Goal: Navigation & Orientation: Find specific page/section

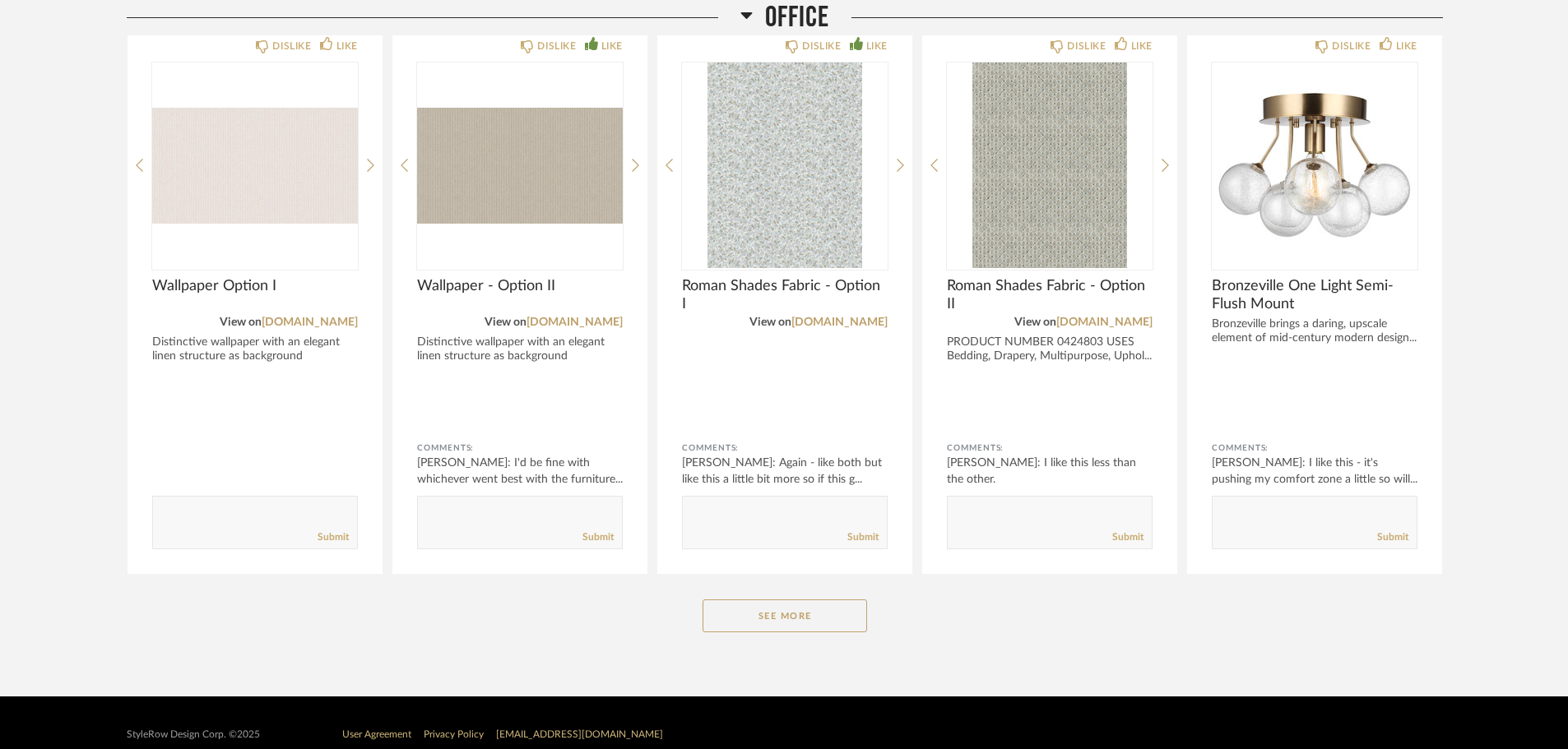
scroll to position [3224, 0]
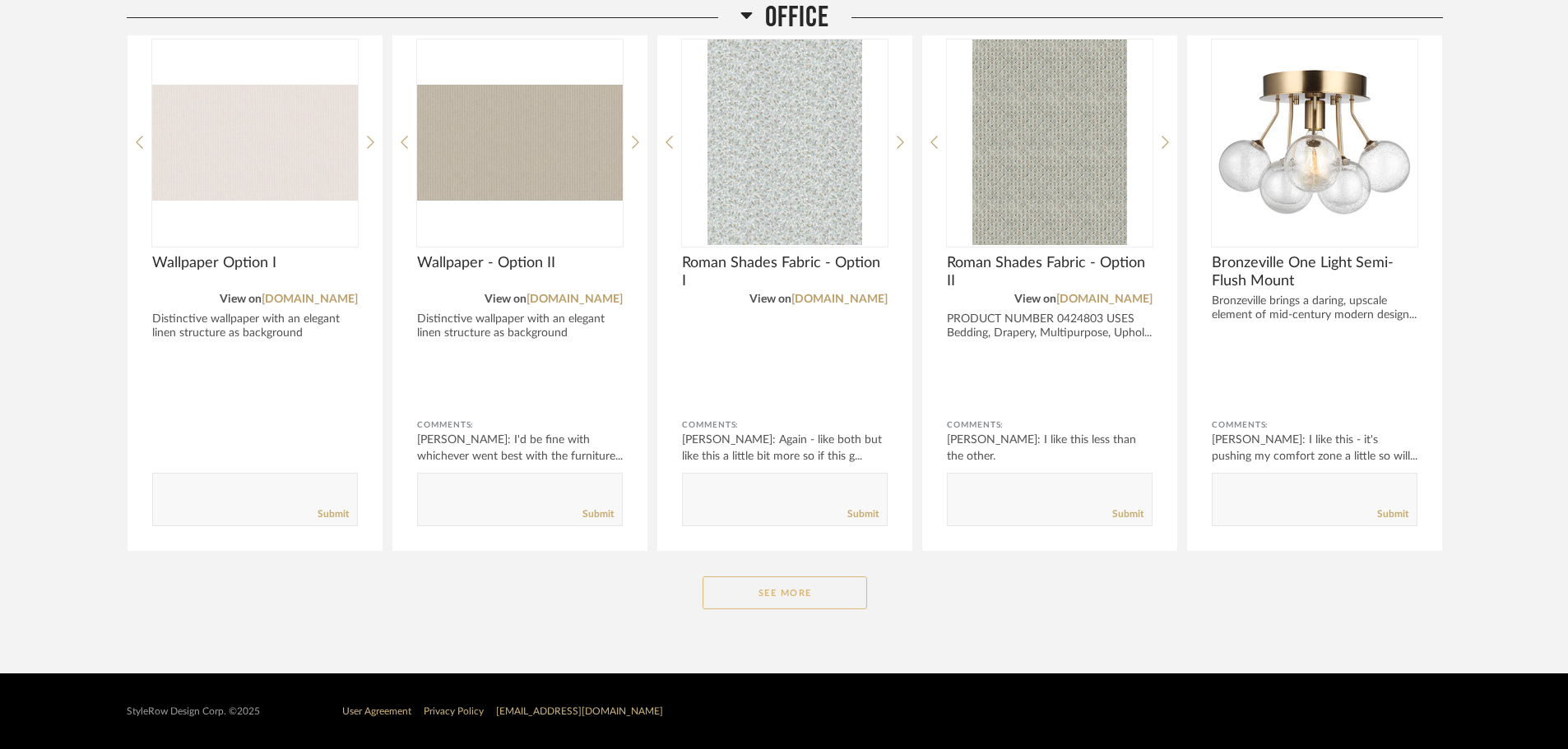
click at [831, 577] on button "See More" at bounding box center [785, 592] width 165 height 33
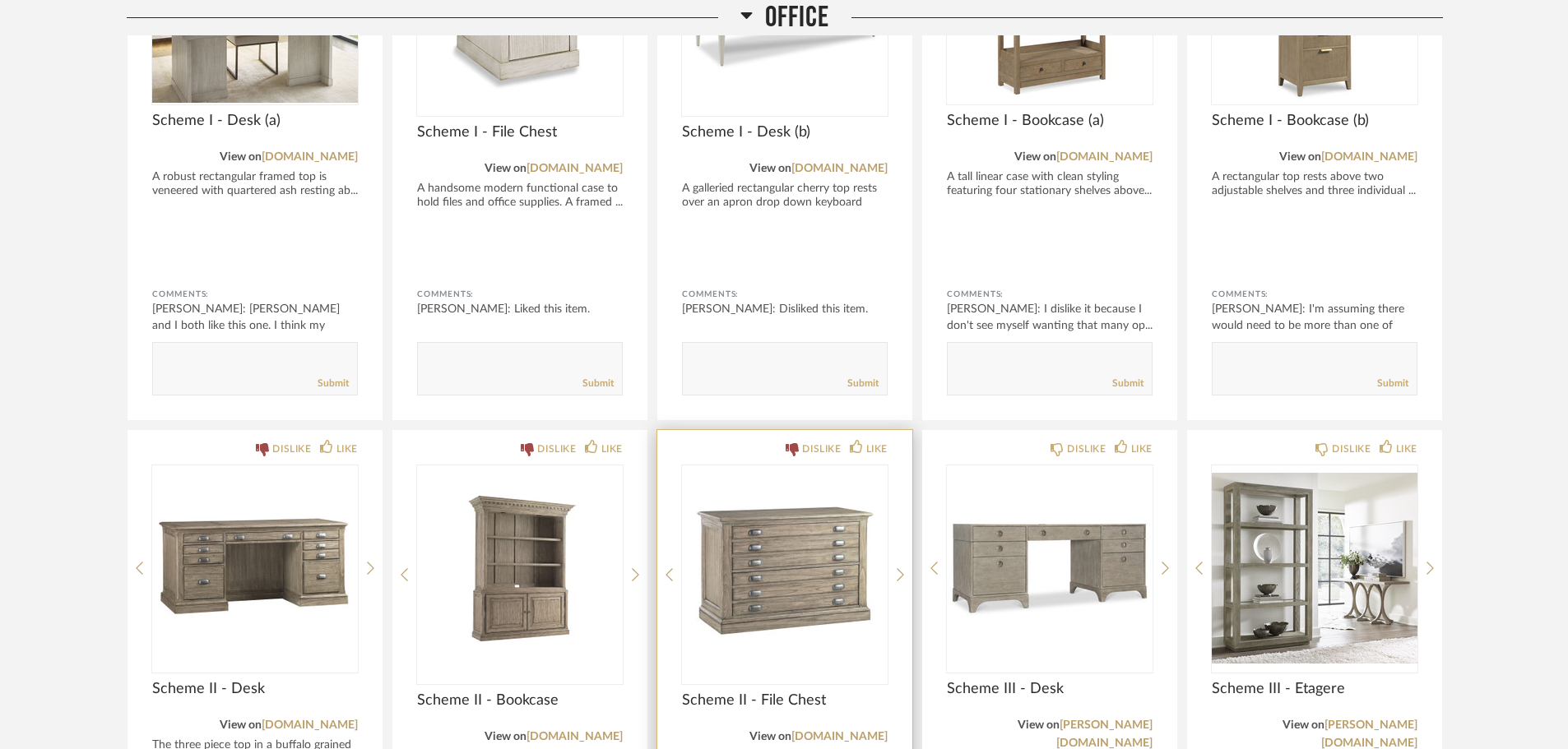
scroll to position [3717, 0]
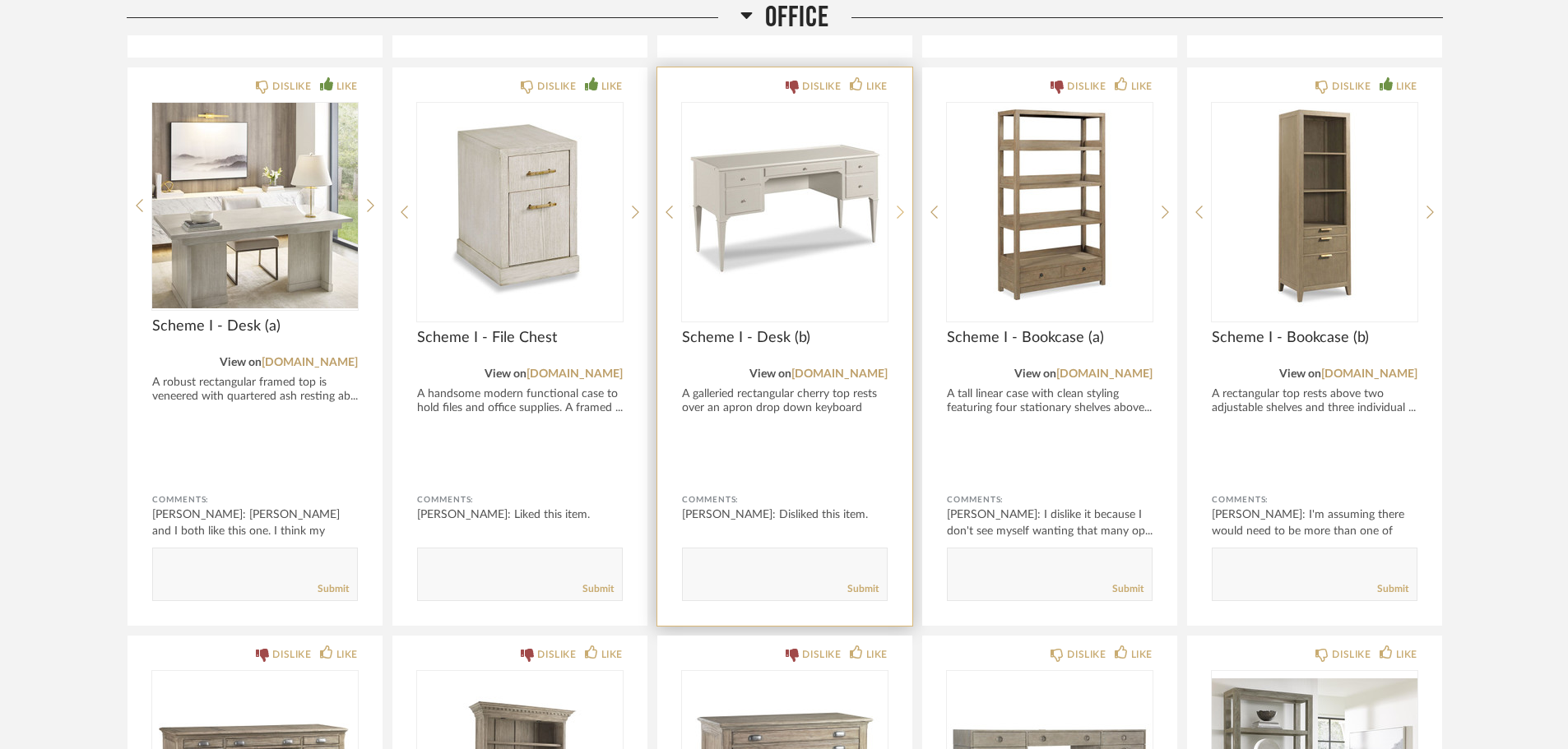
click at [900, 208] on icon at bounding box center [900, 211] width 7 height 15
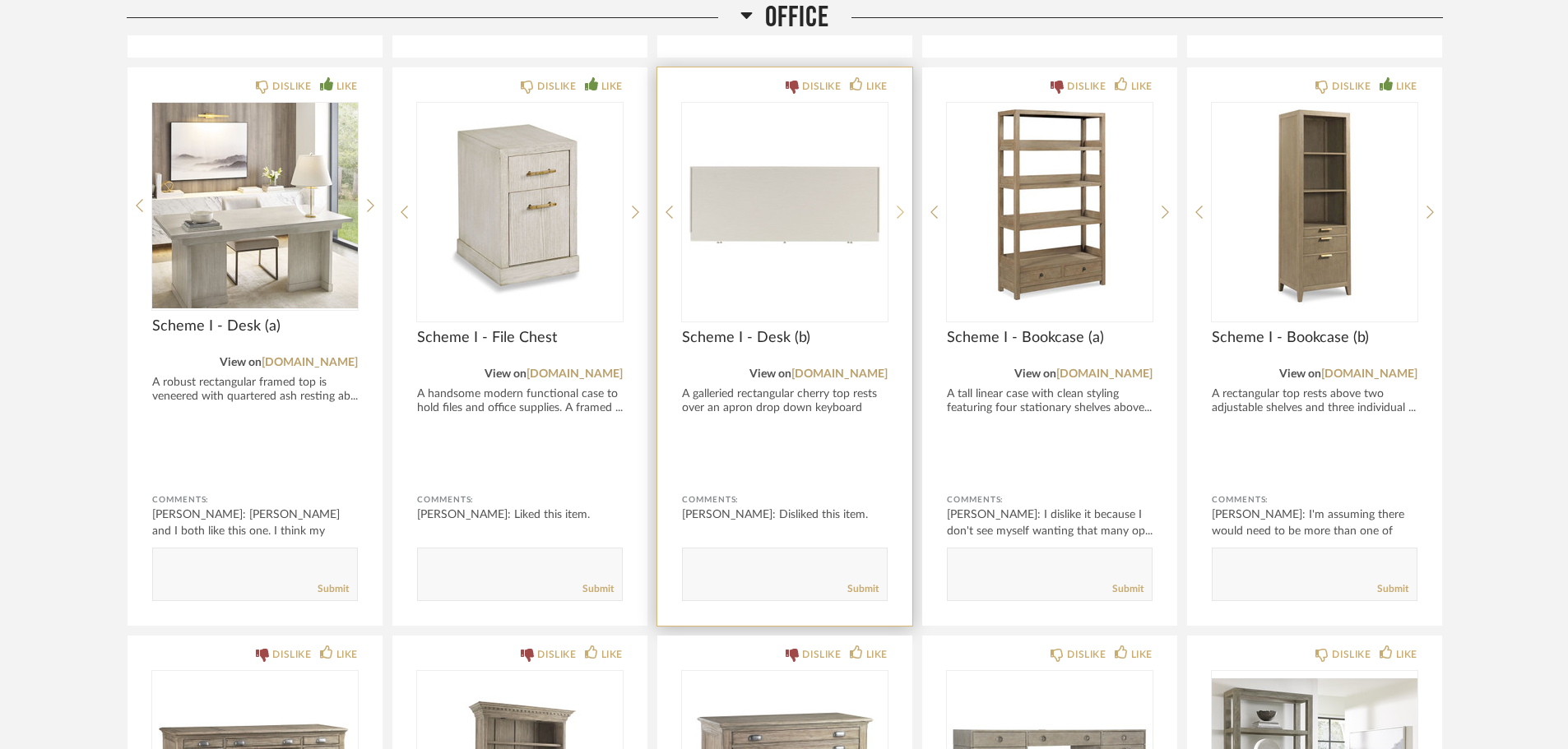
click at [900, 208] on icon at bounding box center [900, 211] width 7 height 13
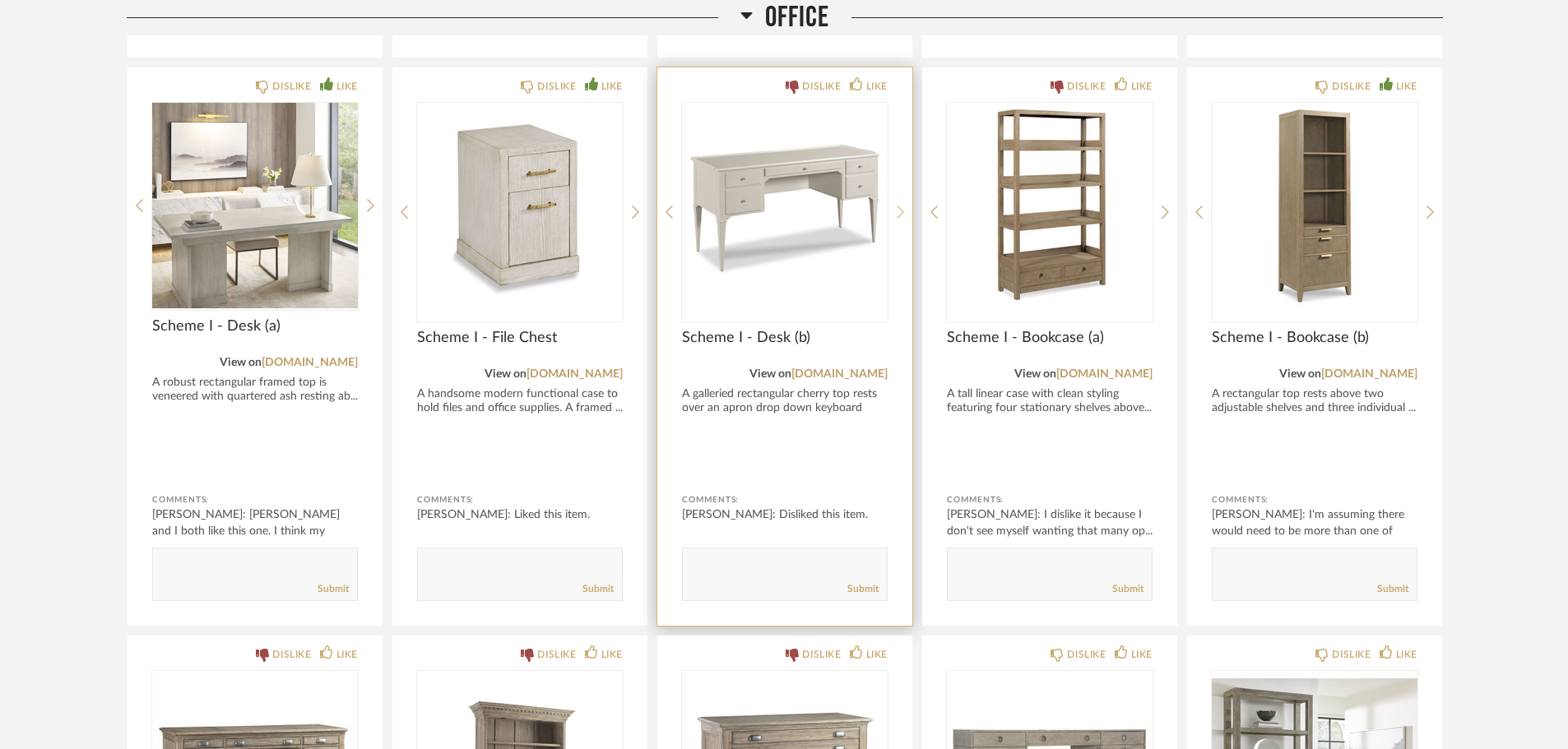
click at [900, 208] on icon at bounding box center [900, 211] width 7 height 13
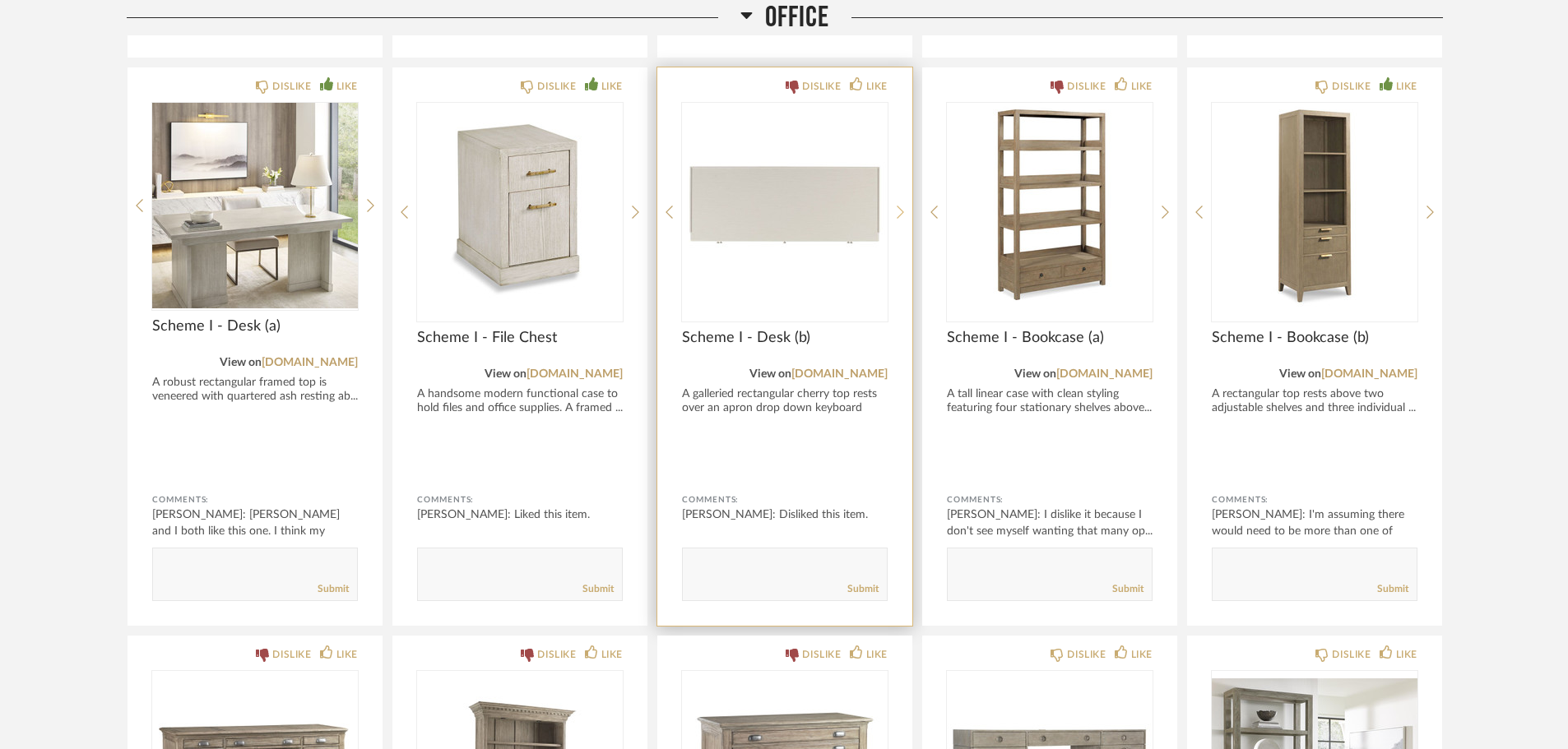
click at [900, 208] on icon at bounding box center [900, 211] width 7 height 13
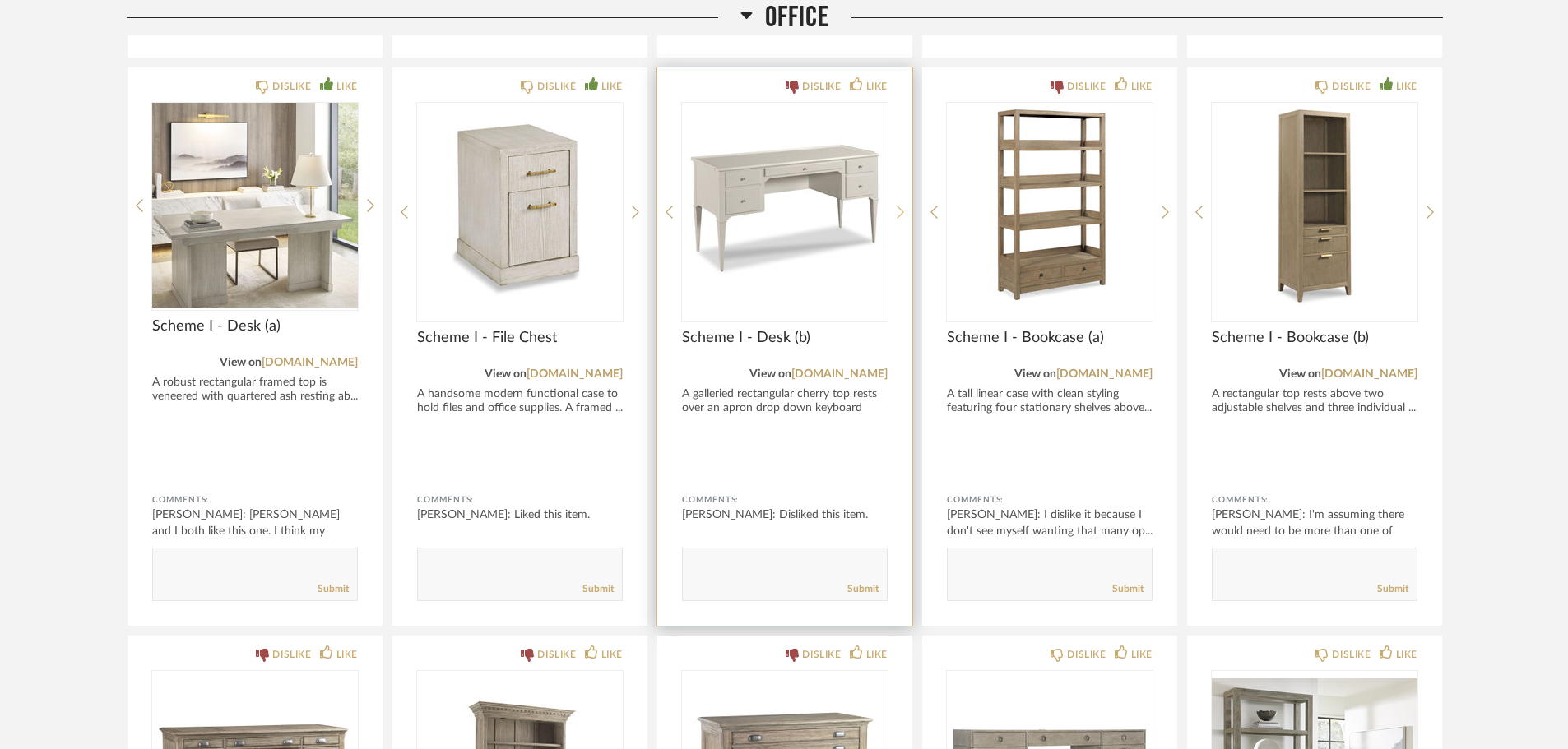
click at [900, 209] on icon at bounding box center [900, 211] width 7 height 15
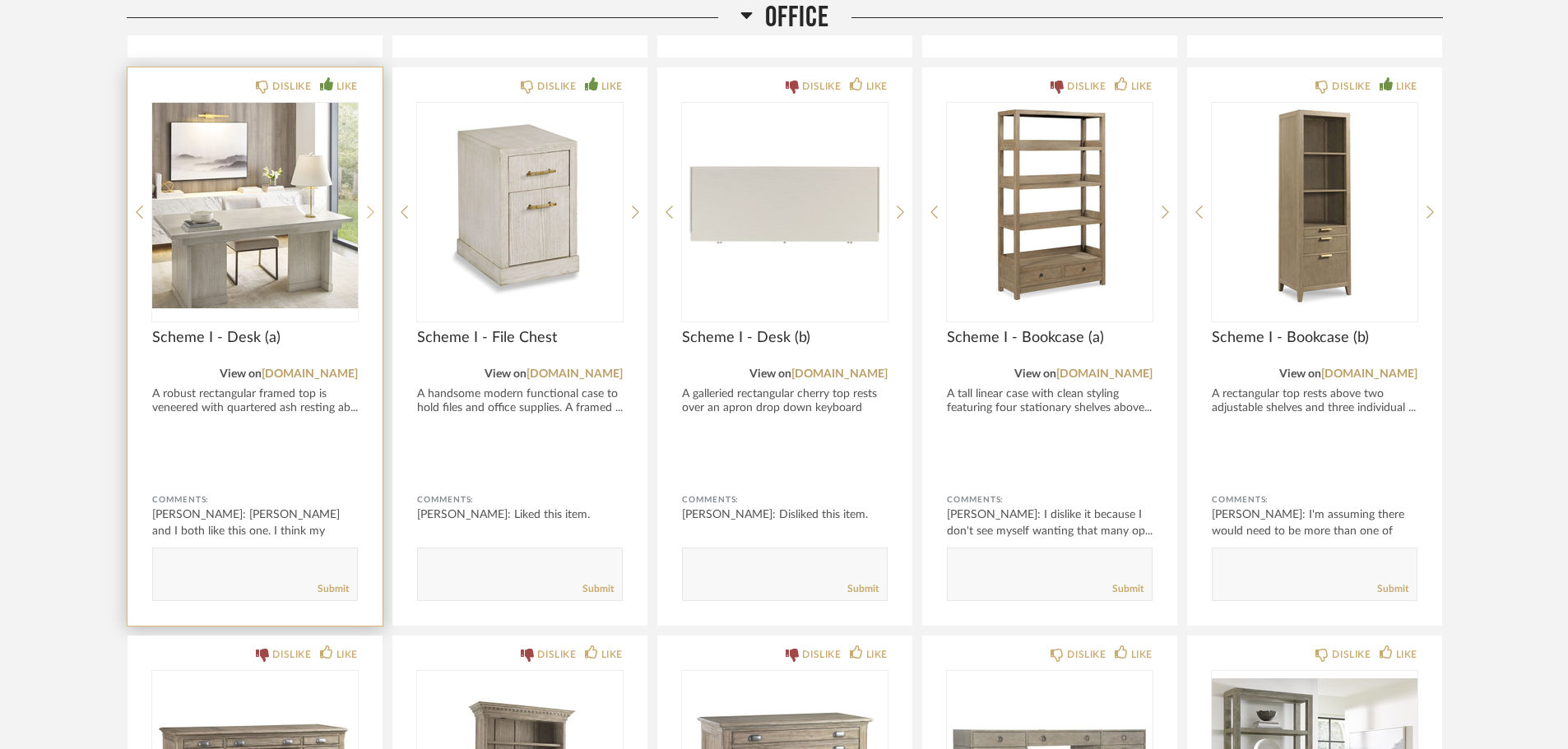
click at [367, 214] on icon at bounding box center [370, 211] width 7 height 15
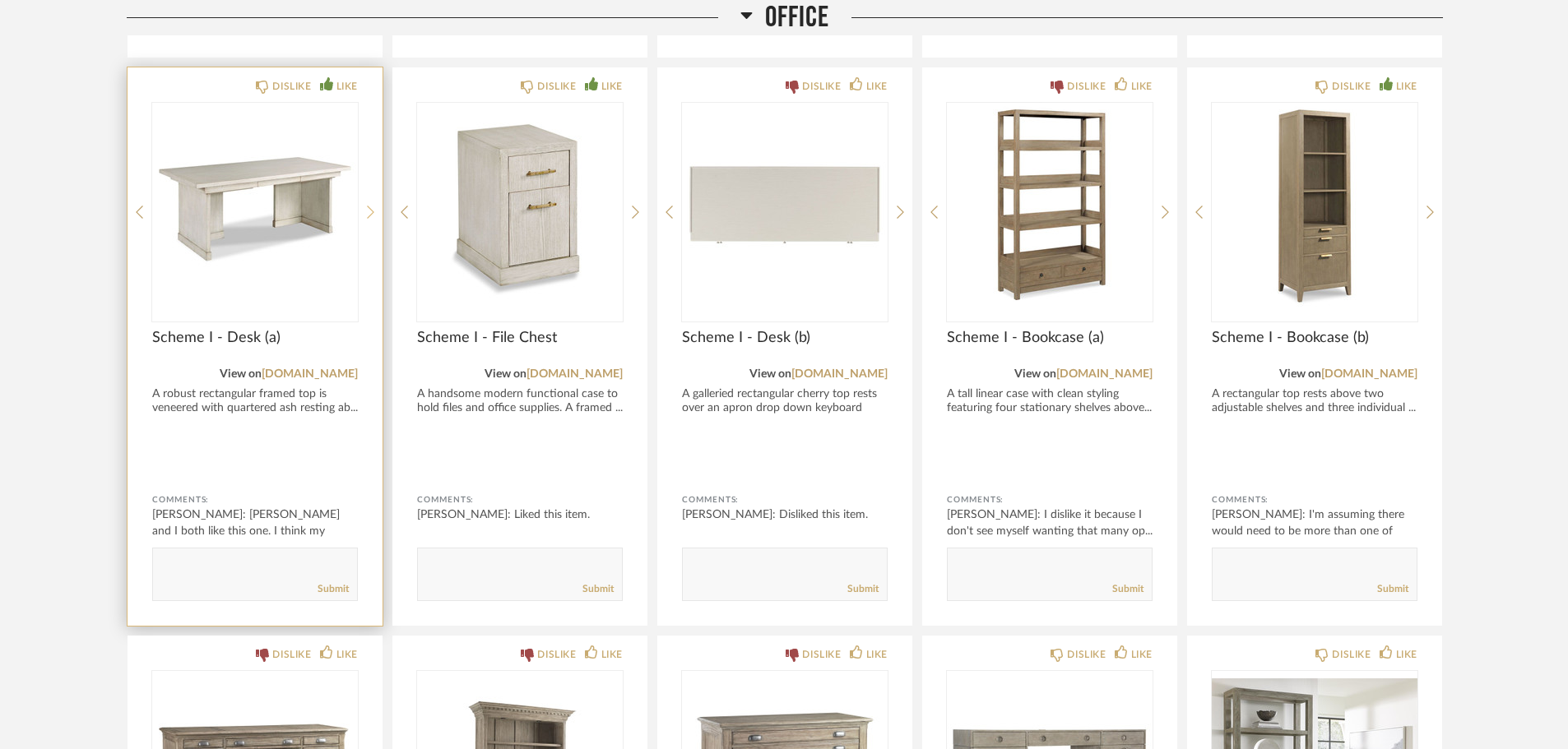
click at [367, 214] on icon at bounding box center [370, 211] width 7 height 15
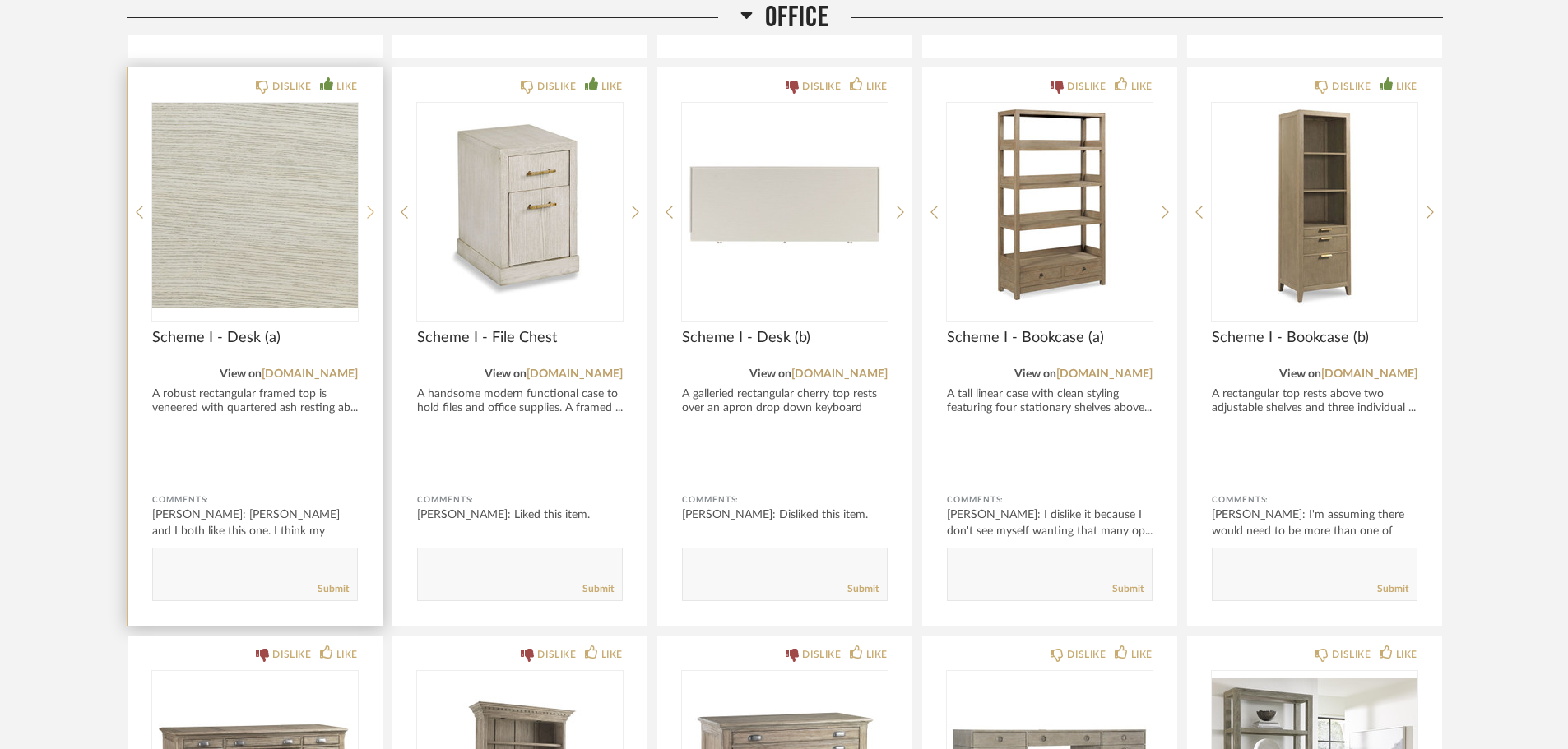
click at [367, 214] on icon at bounding box center [370, 211] width 7 height 15
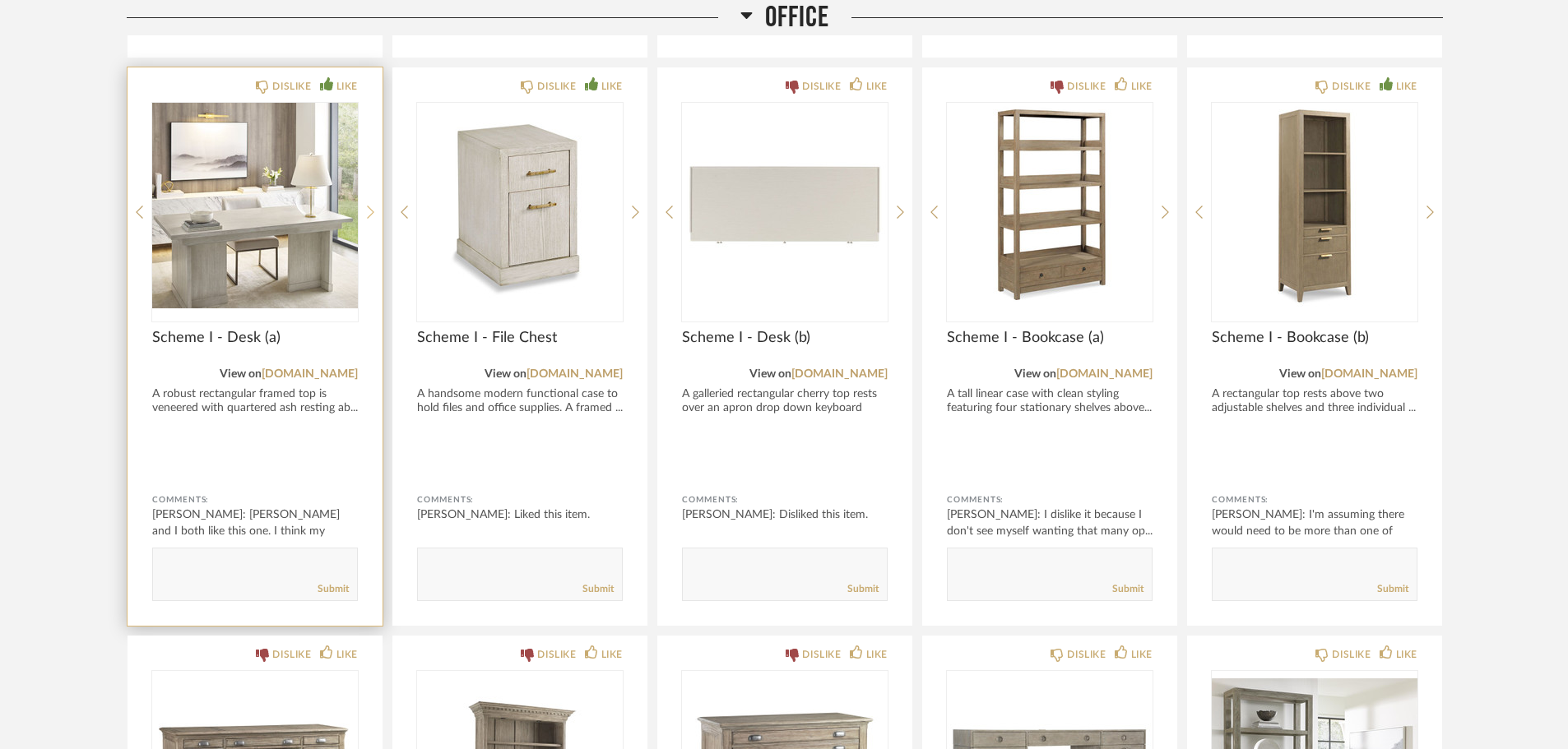
click at [367, 214] on icon at bounding box center [370, 211] width 7 height 15
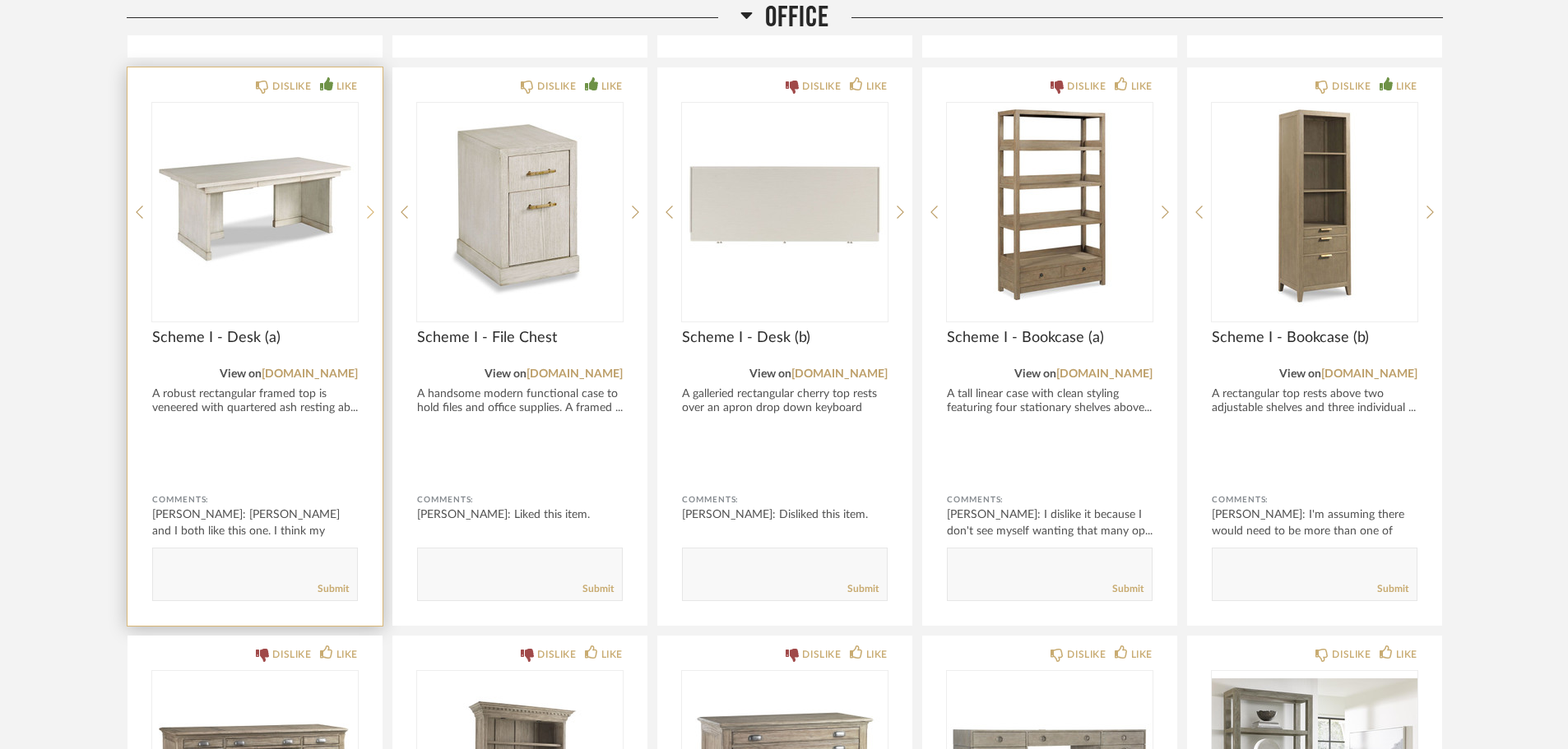
click at [367, 214] on icon at bounding box center [370, 211] width 7 height 15
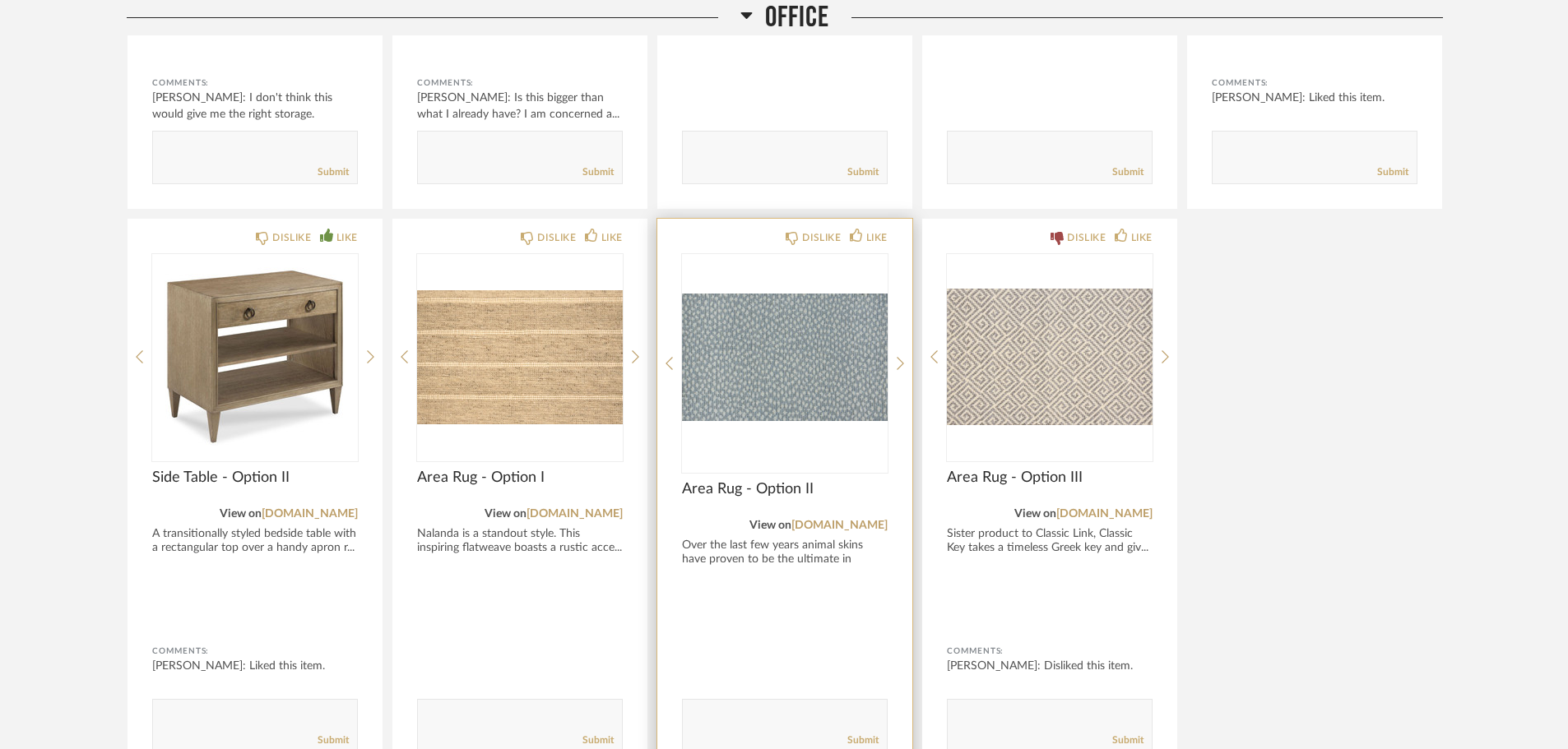
scroll to position [5280, 0]
